Goal: Obtain resource: Obtain resource

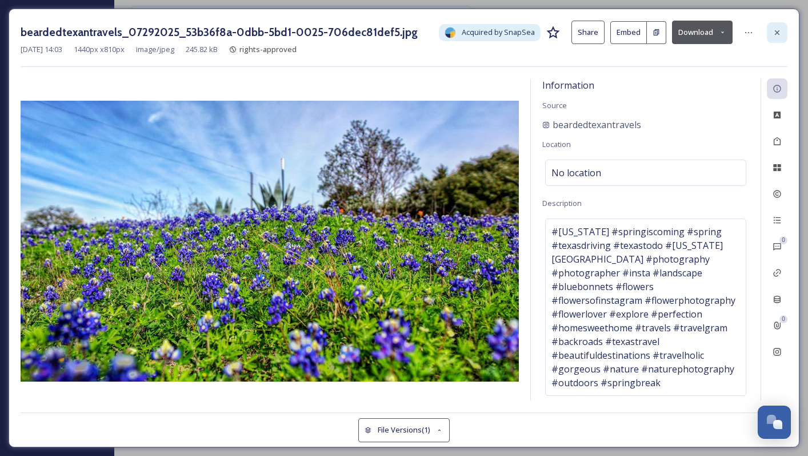
click at [781, 25] on div at bounding box center [777, 32] width 21 height 21
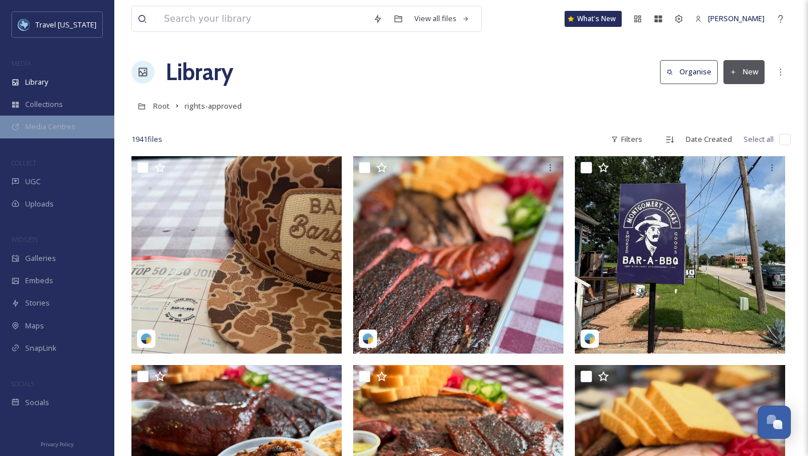
click at [55, 123] on span "Media Centres" at bounding box center [50, 126] width 50 height 11
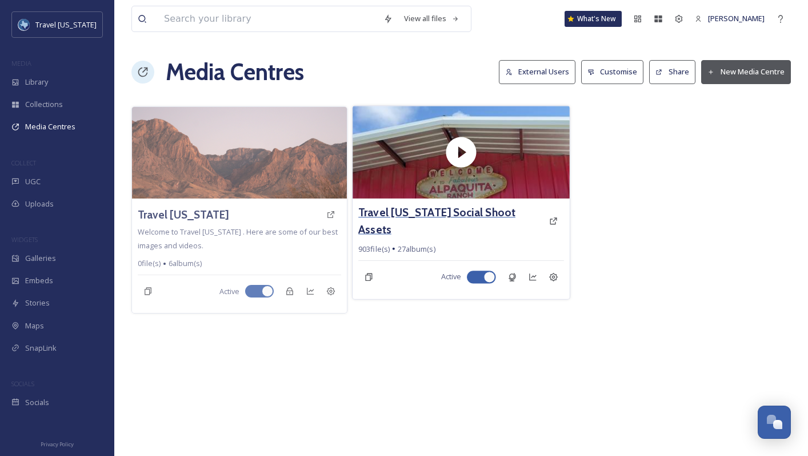
click at [393, 217] on h3 "Travel [US_STATE] Social Shoot Assets" at bounding box center [450, 220] width 185 height 33
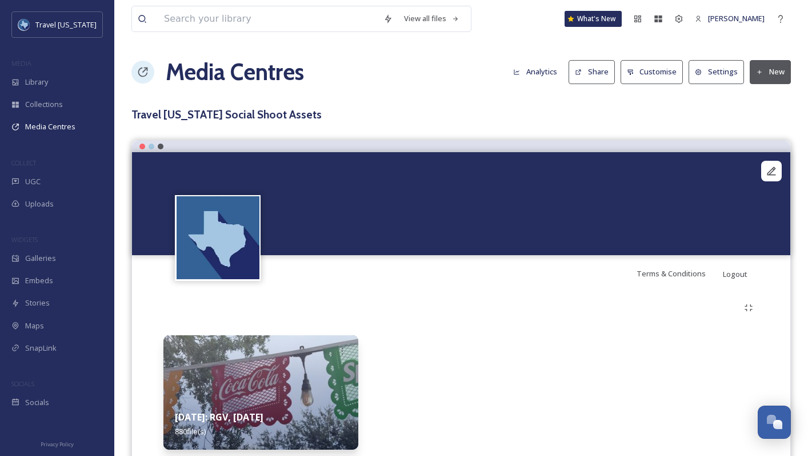
scroll to position [40, 0]
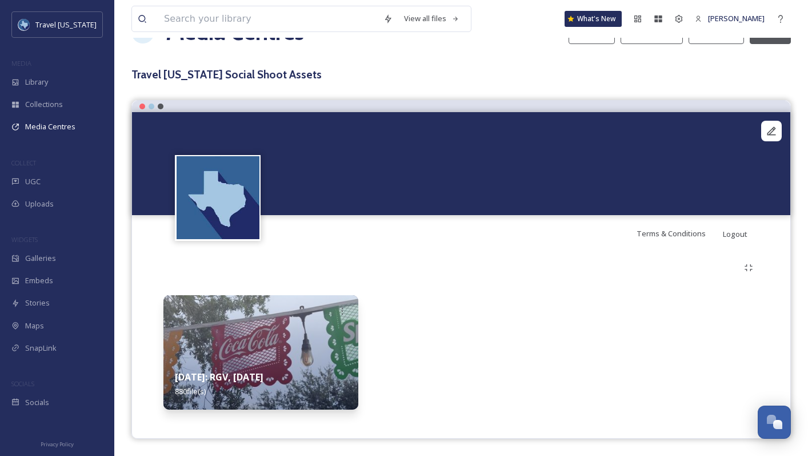
click at [284, 368] on div "[DATE]: RGV, [DATE] 880 file(s)" at bounding box center [260, 383] width 195 height 51
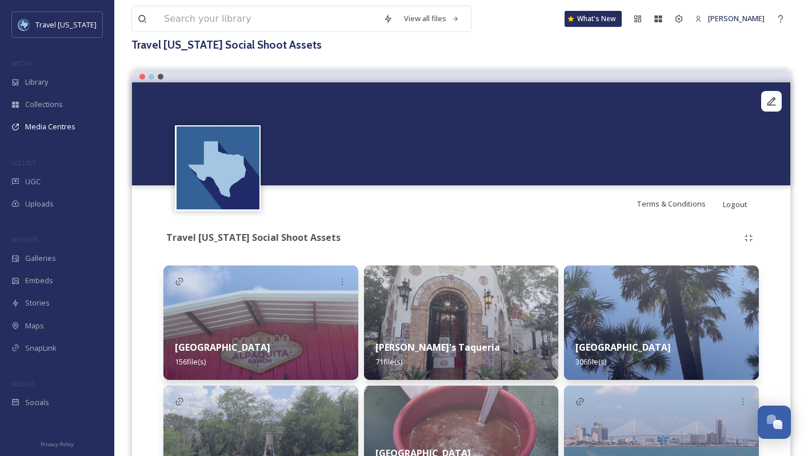
scroll to position [174, 0]
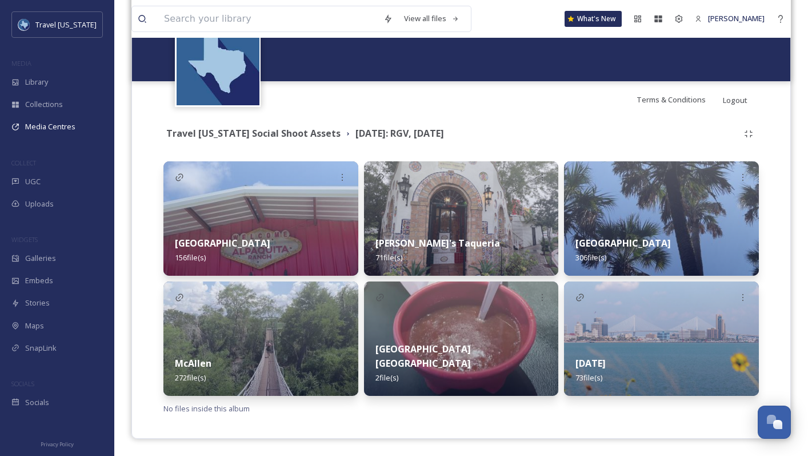
click at [609, 353] on div "[DATE] 73 file(s)" at bounding box center [661, 370] width 195 height 51
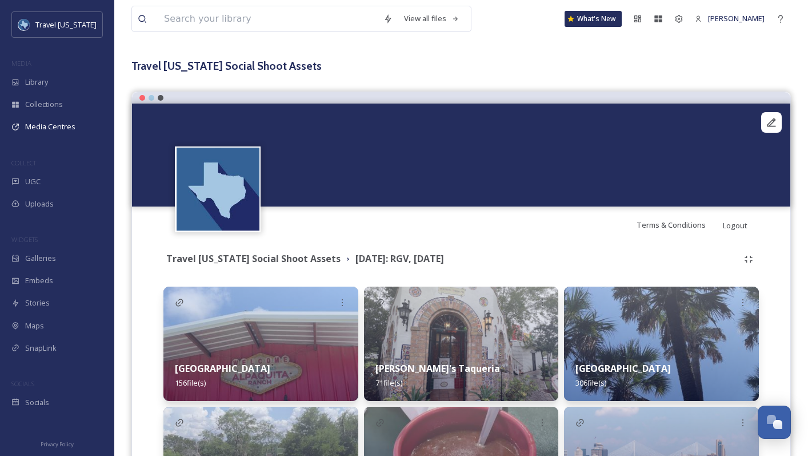
scroll to position [50, 0]
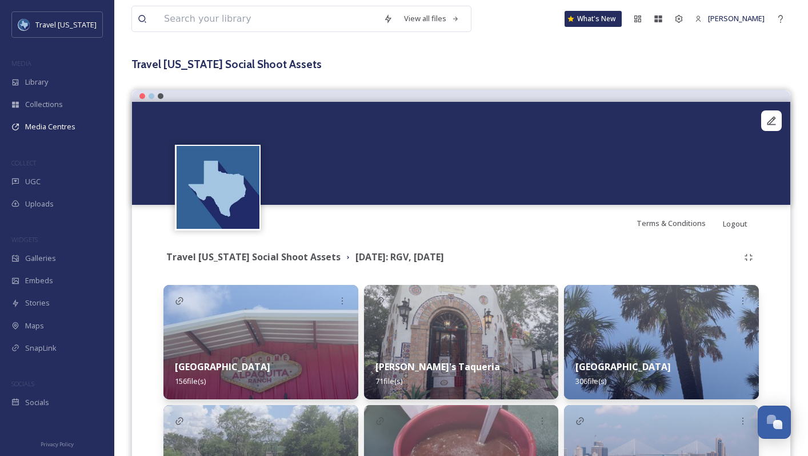
click at [636, 346] on img at bounding box center [661, 342] width 195 height 114
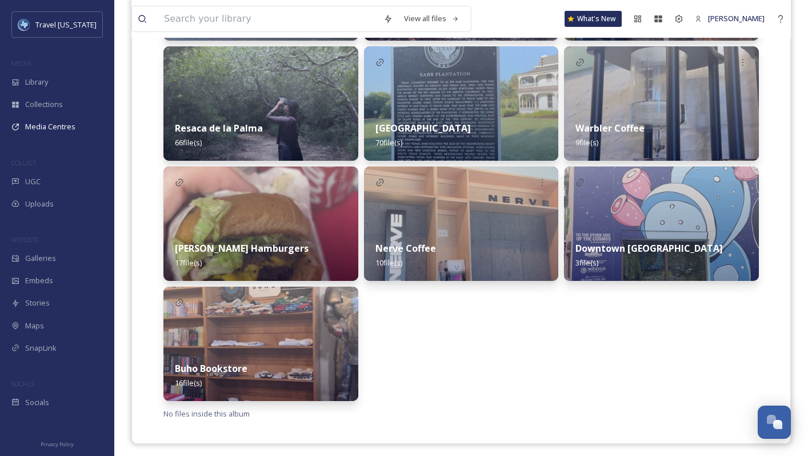
scroll to position [414, 0]
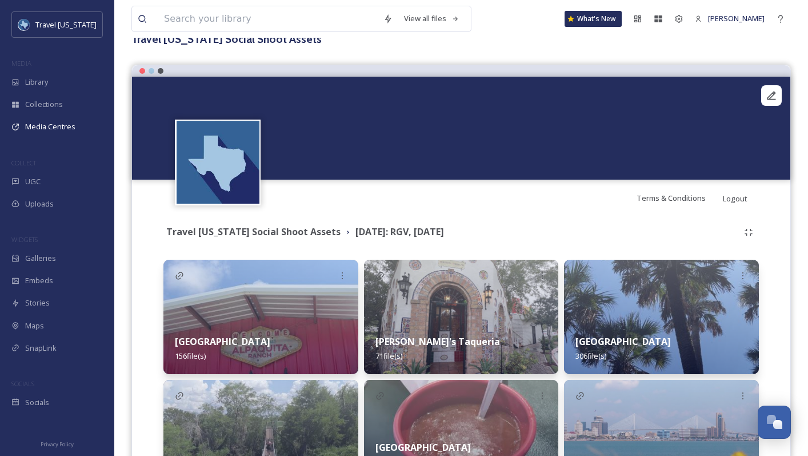
scroll to position [77, 0]
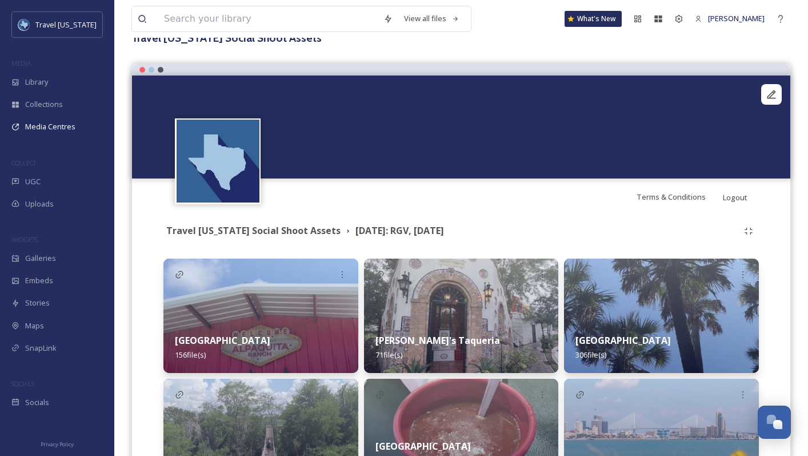
click at [404, 324] on div "[PERSON_NAME]'s Taqueria 71 file(s)" at bounding box center [461, 347] width 195 height 51
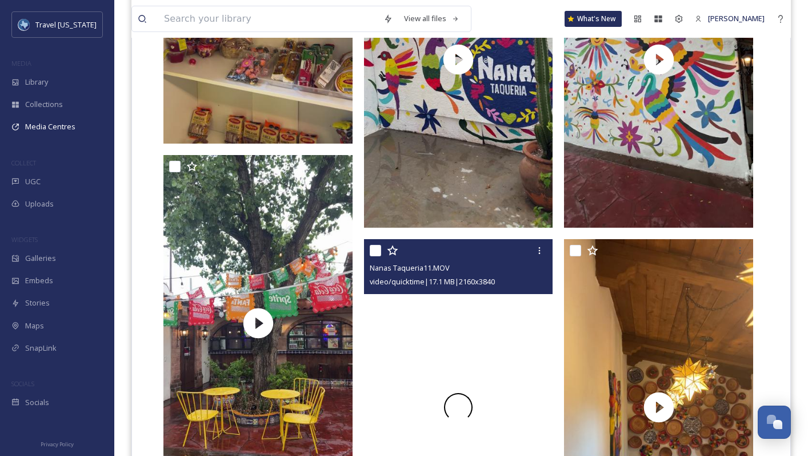
scroll to position [1278, 0]
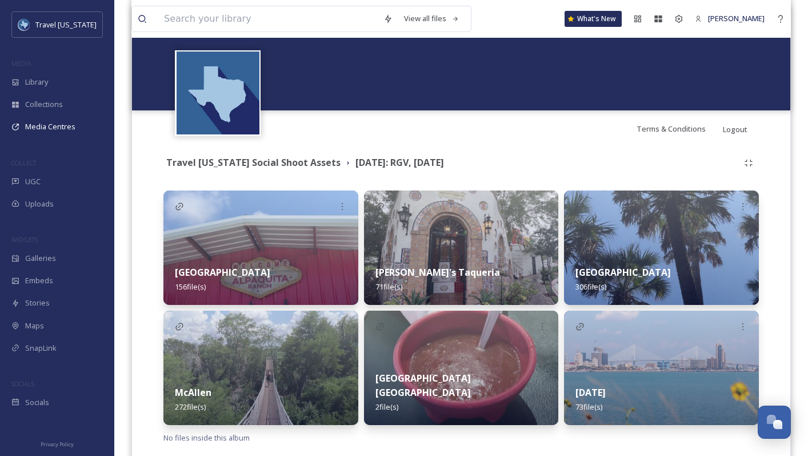
scroll to position [174, 0]
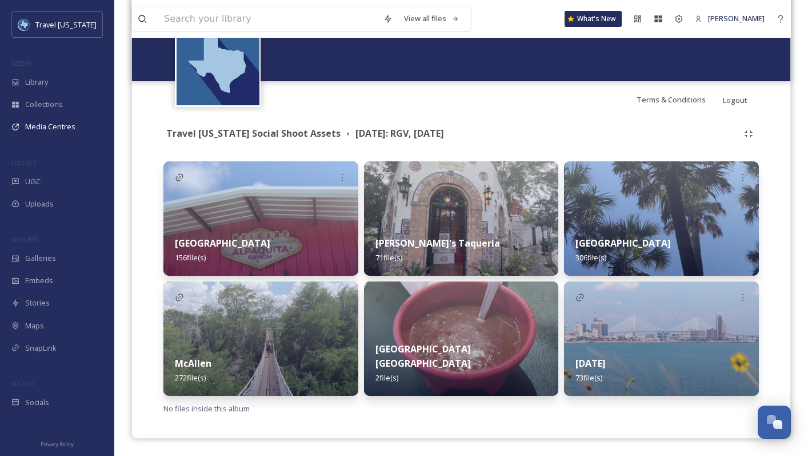
click at [234, 347] on div "McAllen 272 file(s)" at bounding box center [260, 370] width 195 height 51
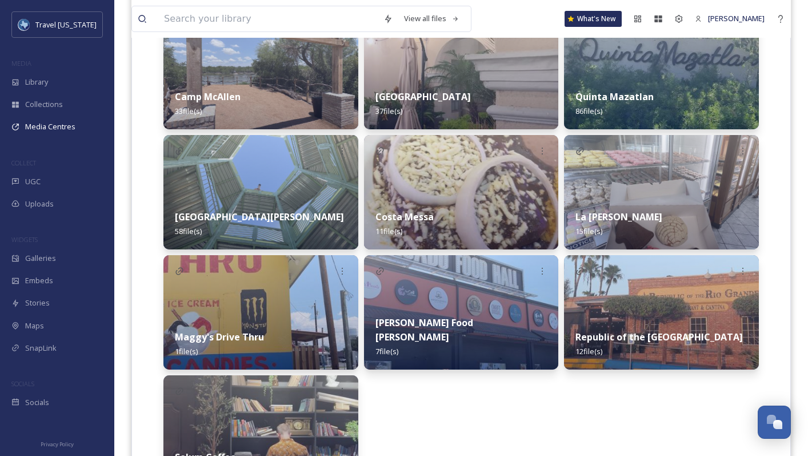
scroll to position [340, 0]
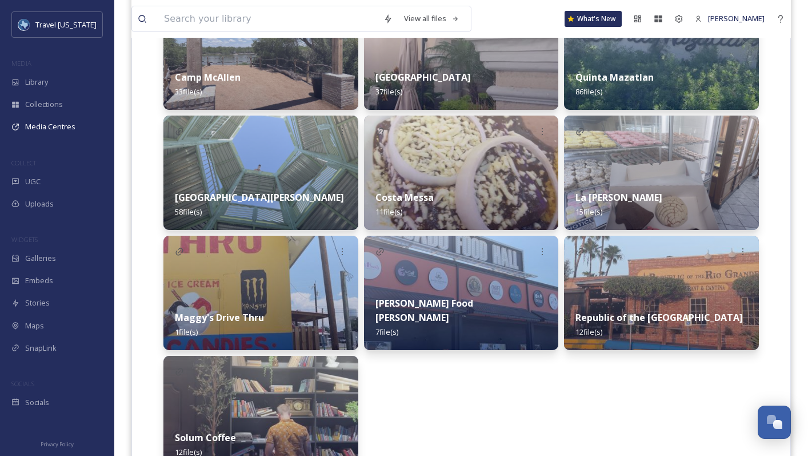
click at [605, 51] on img at bounding box center [661, 52] width 195 height 114
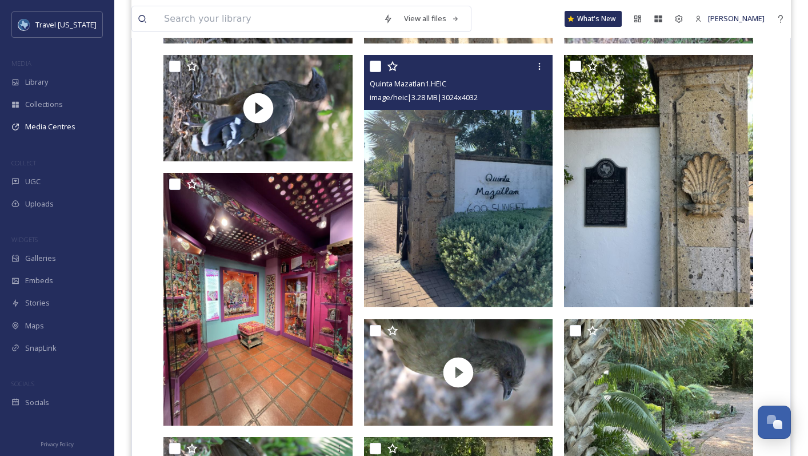
scroll to position [531, 0]
